Goal: Complete application form: Complete application form

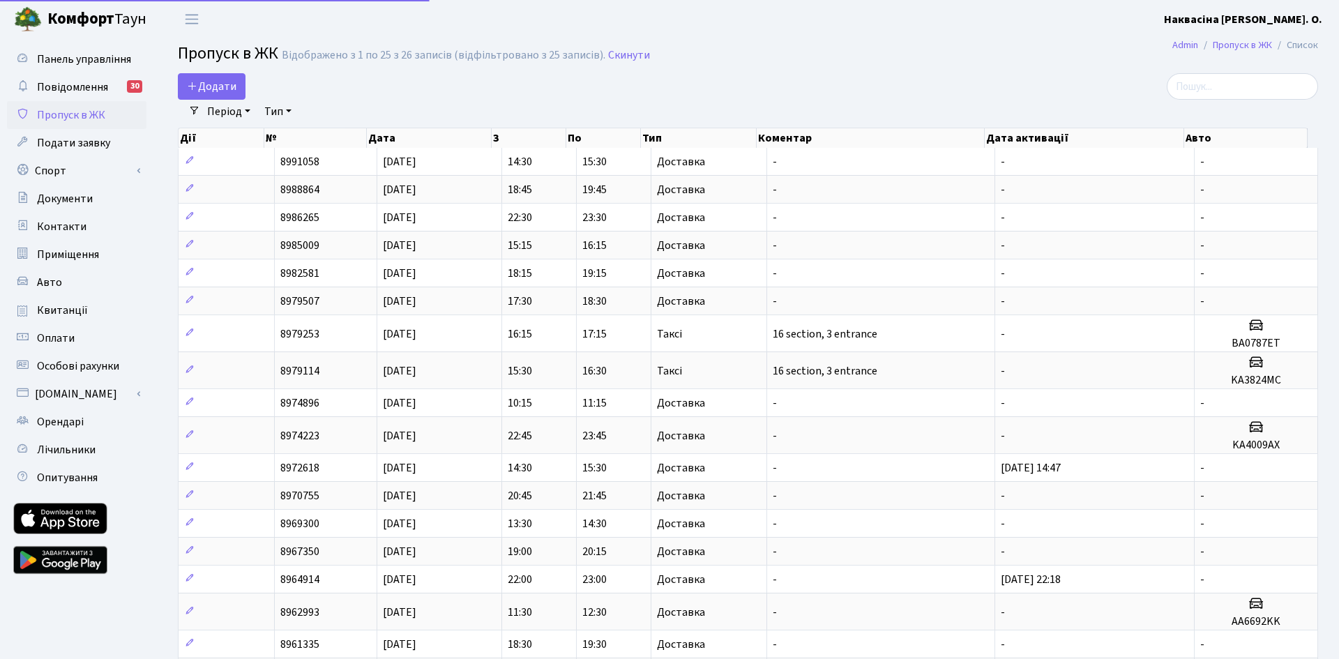
select select "25"
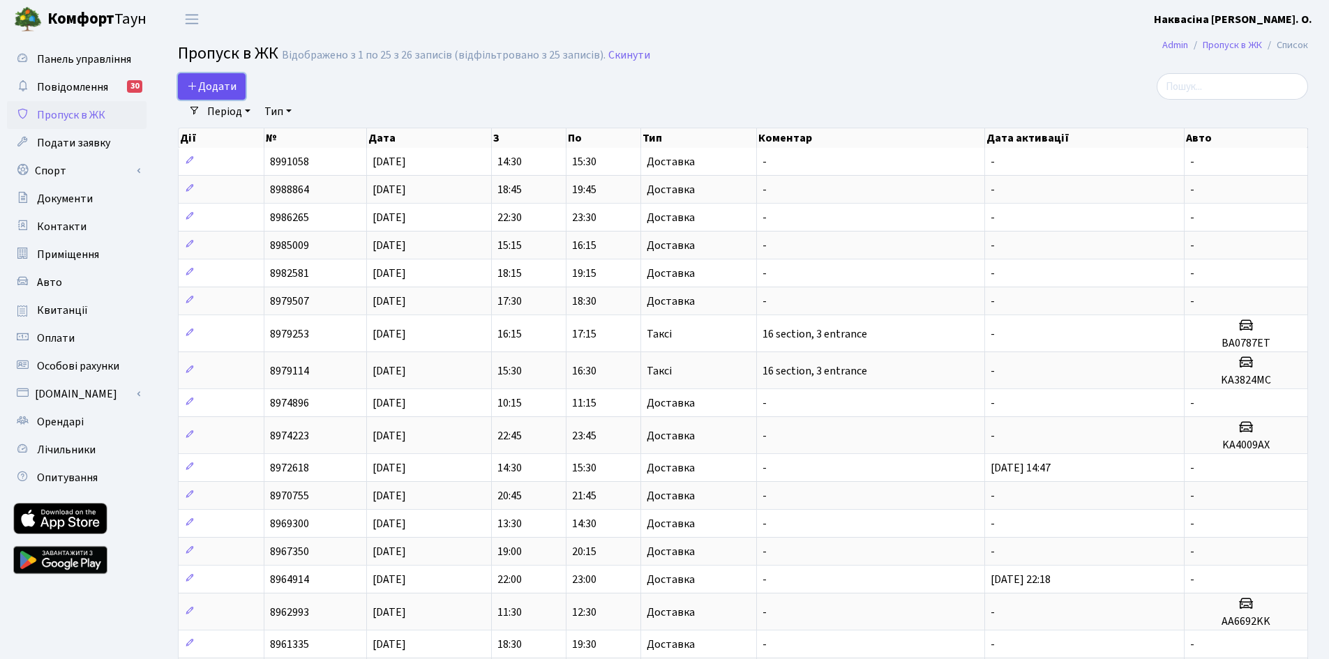
click at [223, 82] on span "Додати" at bounding box center [212, 86] width 50 height 15
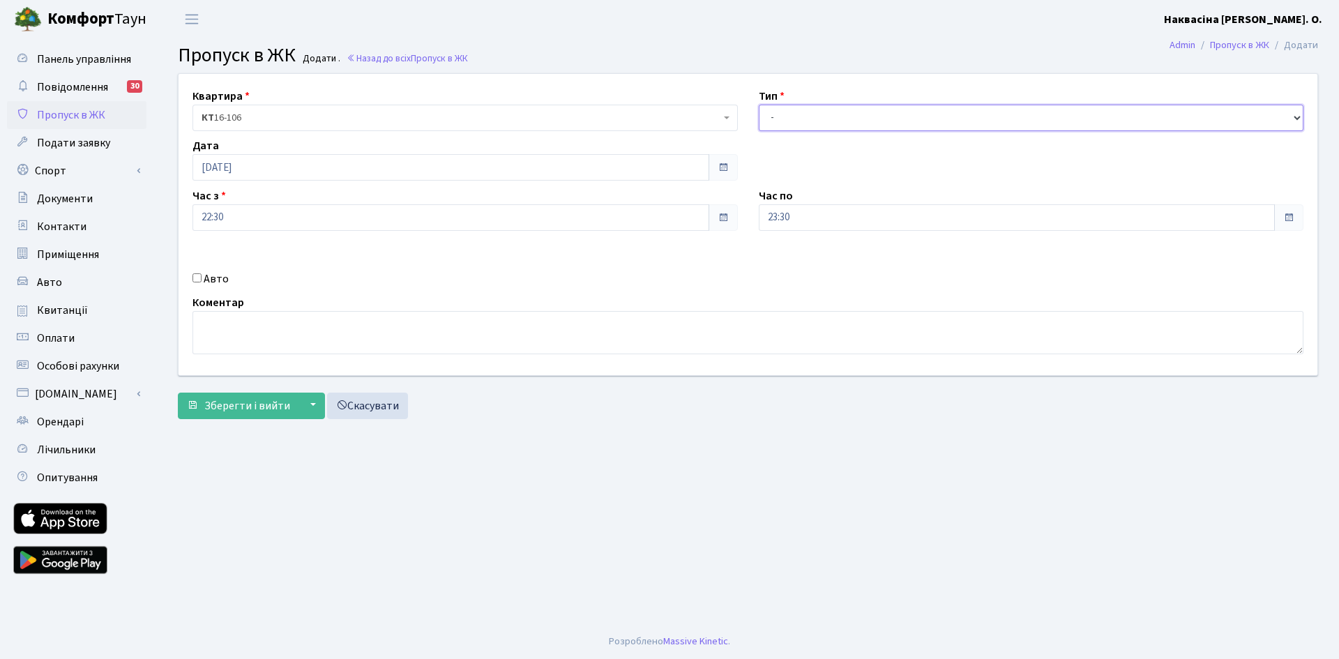
click at [793, 125] on select "- Доставка Таксі Гості Сервіс" at bounding box center [1032, 118] width 546 height 27
select select "1"
click at [759, 105] on select "- Доставка Таксі Гості Сервіс" at bounding box center [1032, 118] width 546 height 27
click at [225, 403] on span "Зберегти і вийти" at bounding box center [247, 405] width 86 height 15
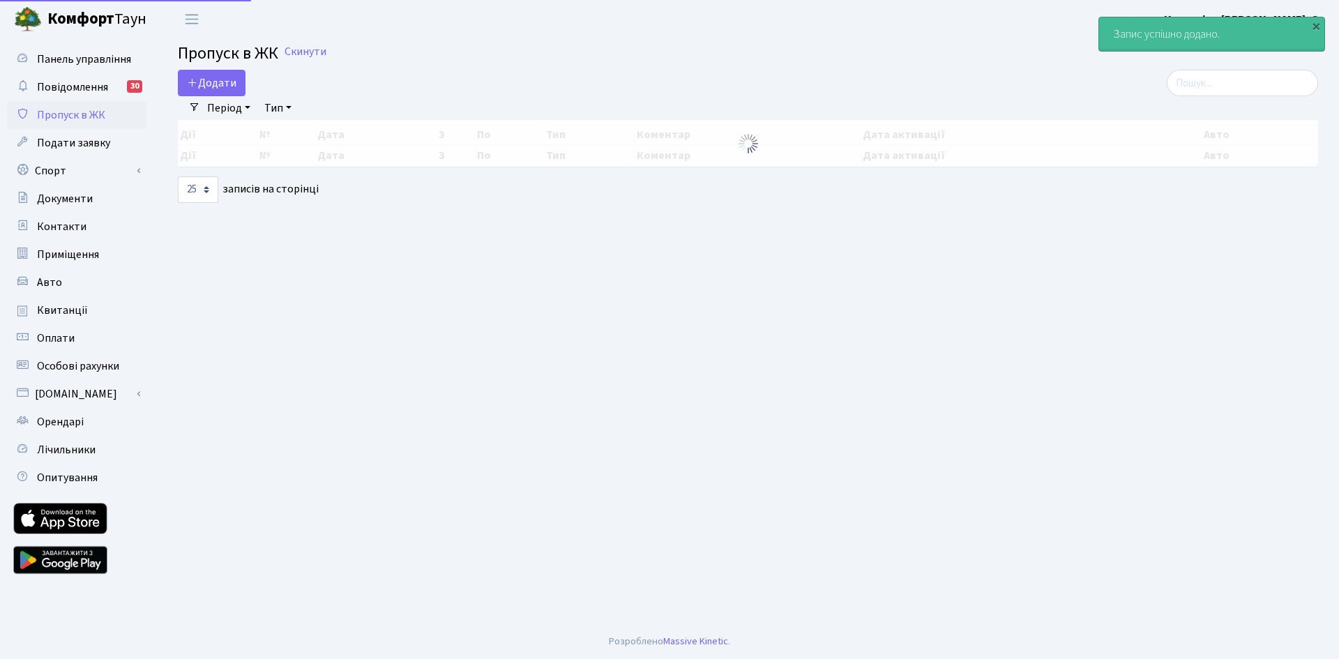
select select "25"
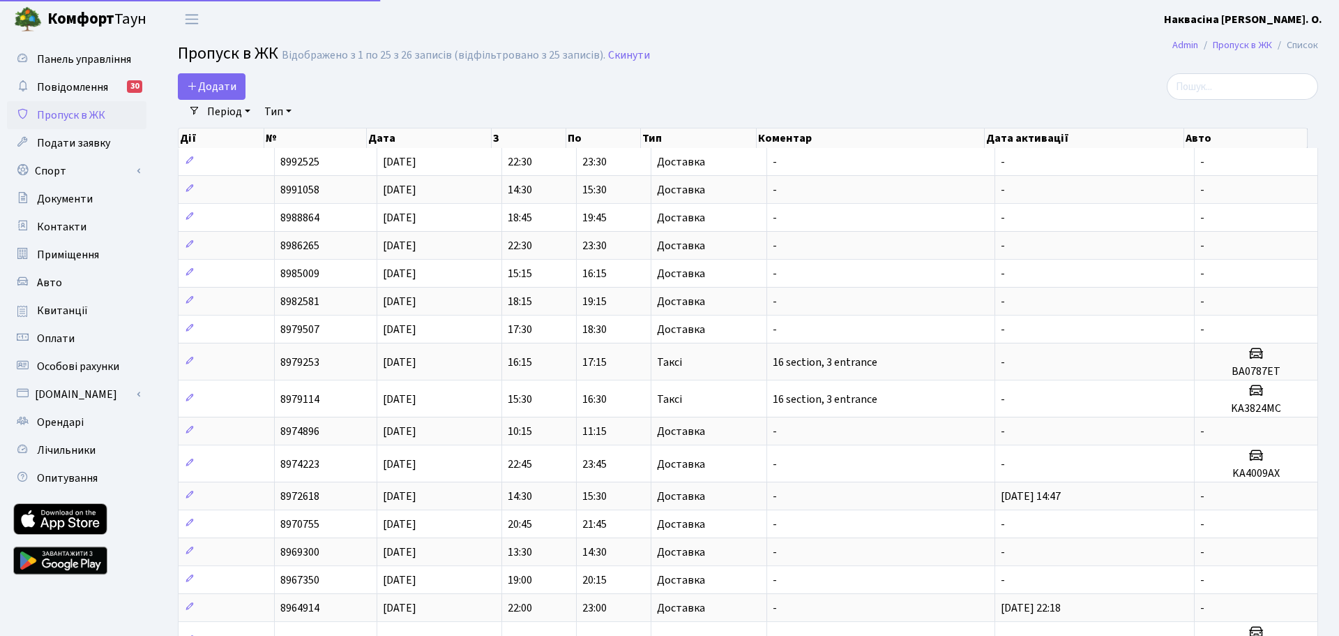
select select "25"
